Goal: Navigation & Orientation: Go to known website

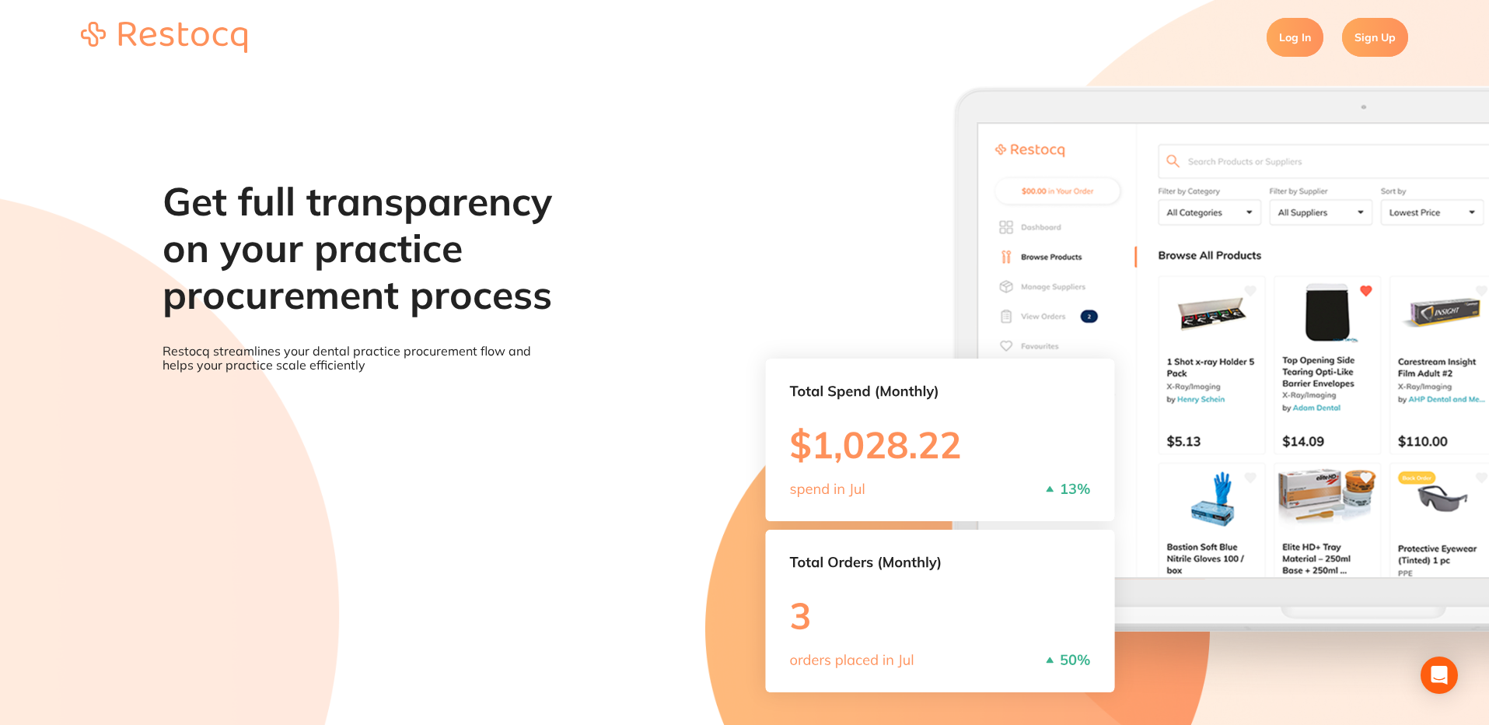
click at [1288, 34] on link "Log In" at bounding box center [1294, 37] width 57 height 39
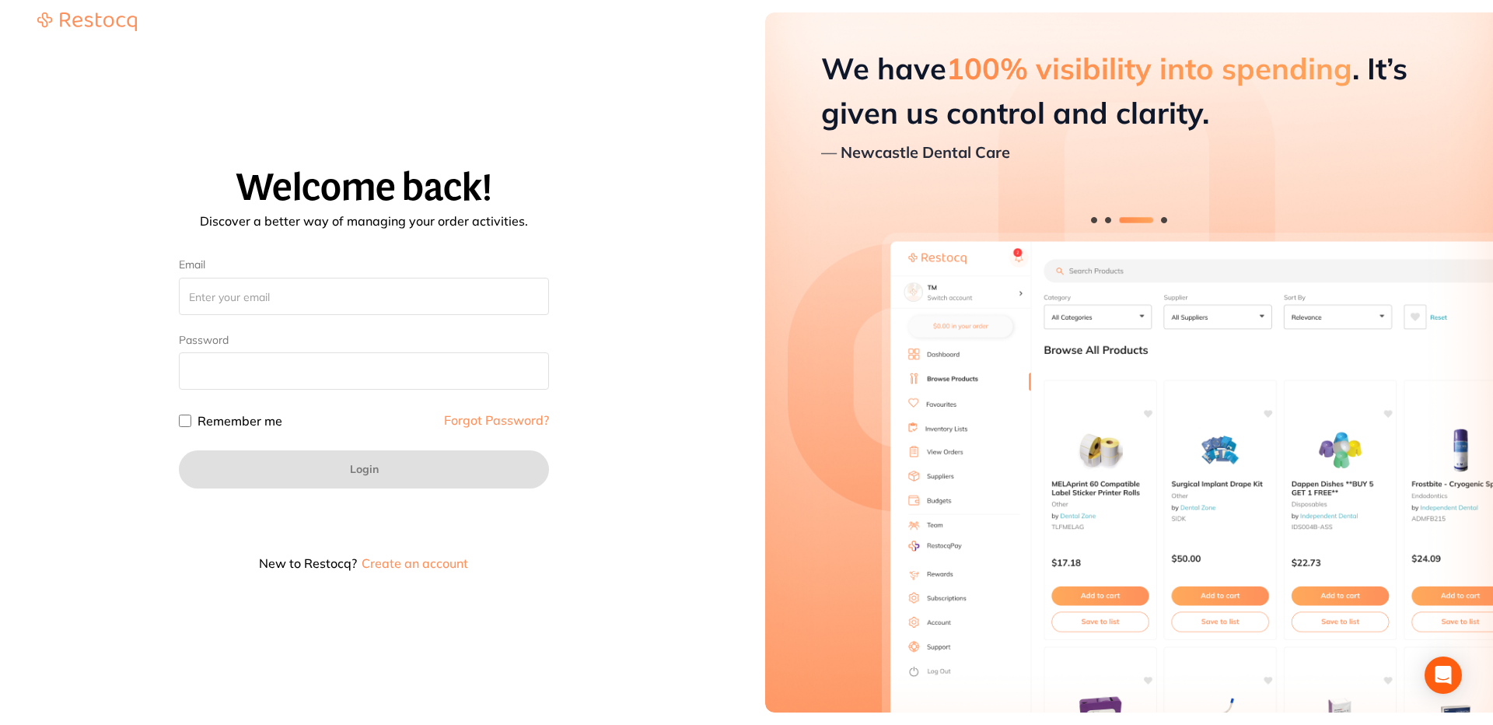
click at [691, 201] on h1 "Welcome back!" at bounding box center [364, 187] width 690 height 41
click at [637, 123] on div "Welcome back! Discover a better way of managing your order activities. Email Pa…" at bounding box center [364, 374] width 690 height 669
click at [622, 196] on h1 "Welcome back!" at bounding box center [364, 187] width 690 height 41
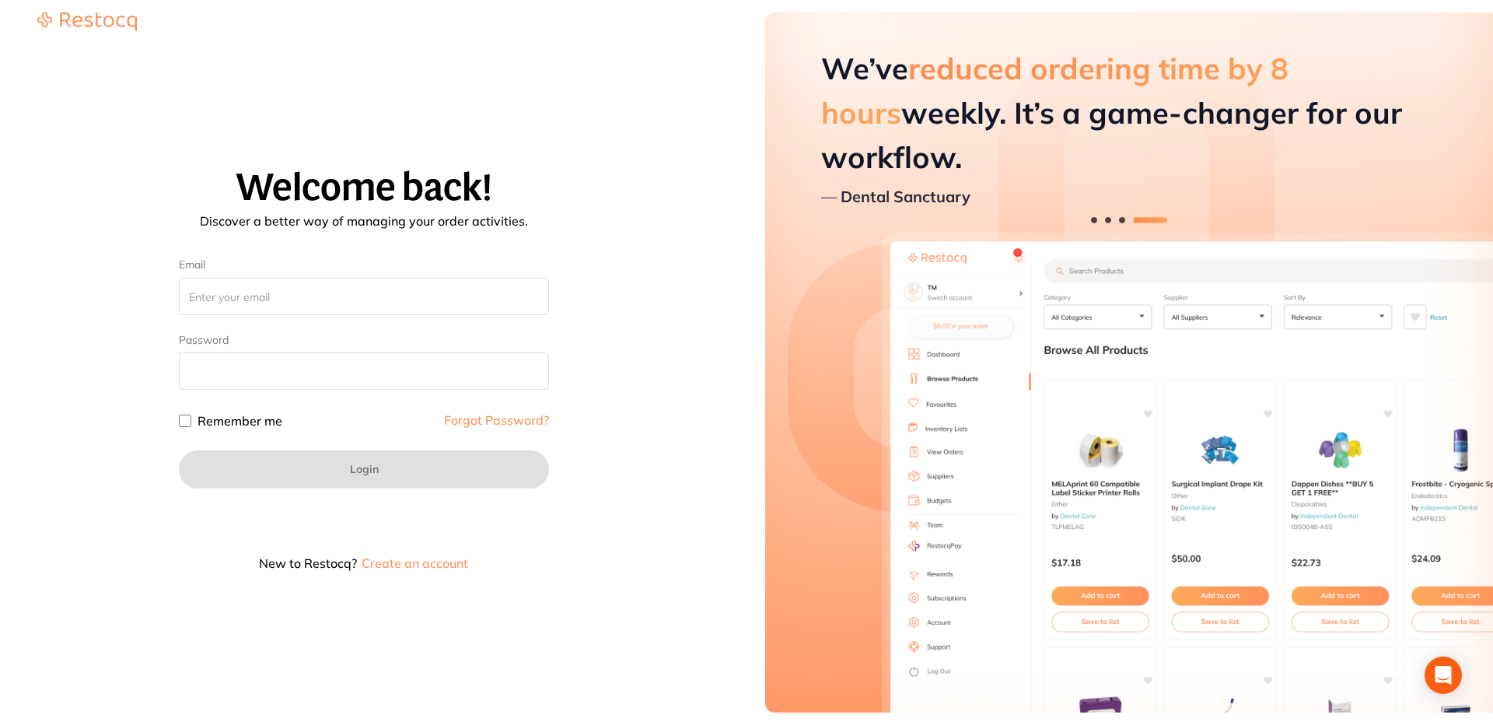
click at [687, 79] on div "Welcome back! Discover a better way of managing your order activities. Email Pa…" at bounding box center [364, 374] width 690 height 669
click at [308, 317] on form "Email Password Remember me Forgot Password? Login New to Restocq? Create an acc…" at bounding box center [364, 413] width 370 height 311
click at [324, 290] on input "Email" at bounding box center [364, 296] width 370 height 37
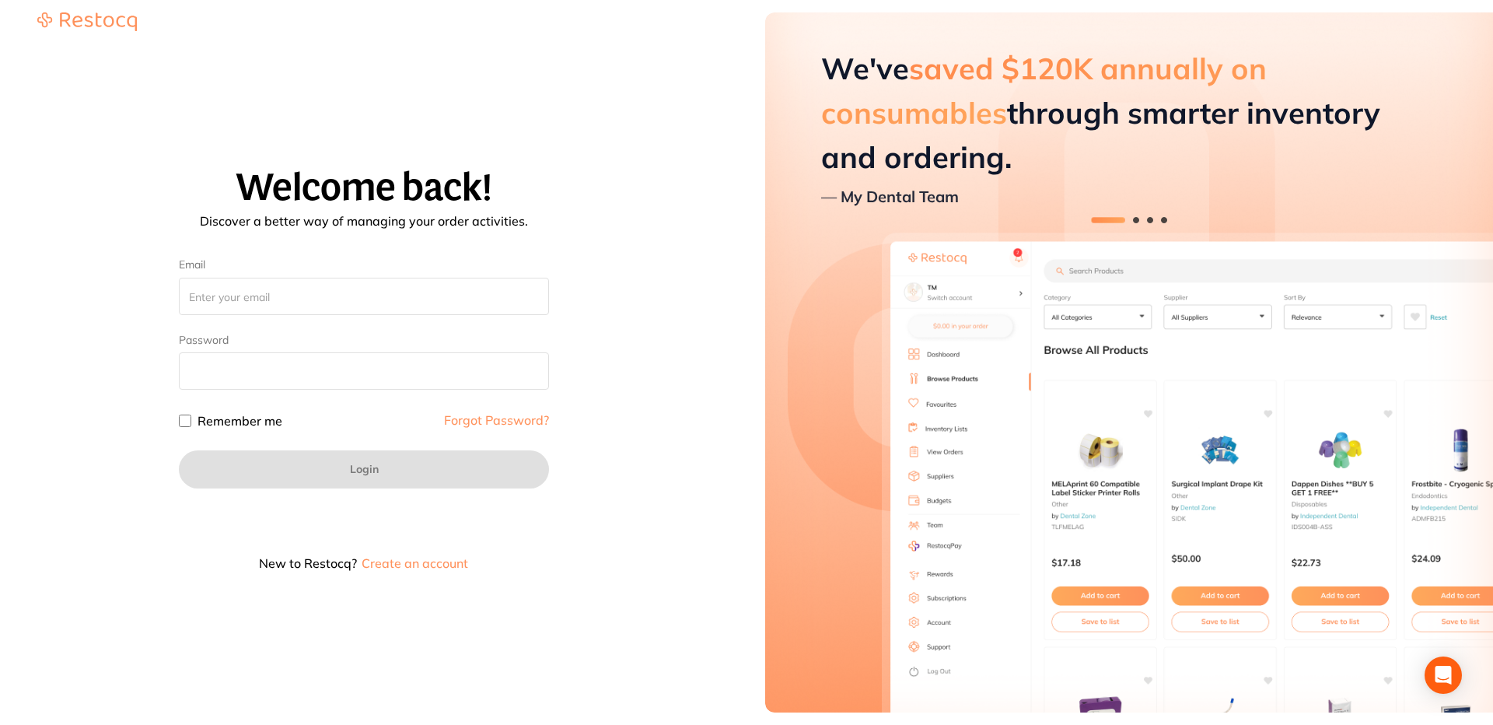
click at [669, 261] on div "Welcome back! Discover a better way of managing your order activities. Email Pa…" at bounding box center [364, 374] width 690 height 414
click at [325, 286] on input "Email" at bounding box center [364, 296] width 370 height 37
click at [316, 395] on div "Password Remember me Forgot Password?" at bounding box center [364, 382] width 370 height 99
click at [703, 316] on div "Welcome back! Discover a better way of managing your order activities. Email Pa…" at bounding box center [364, 374] width 690 height 414
